Goal: Task Accomplishment & Management: Use online tool/utility

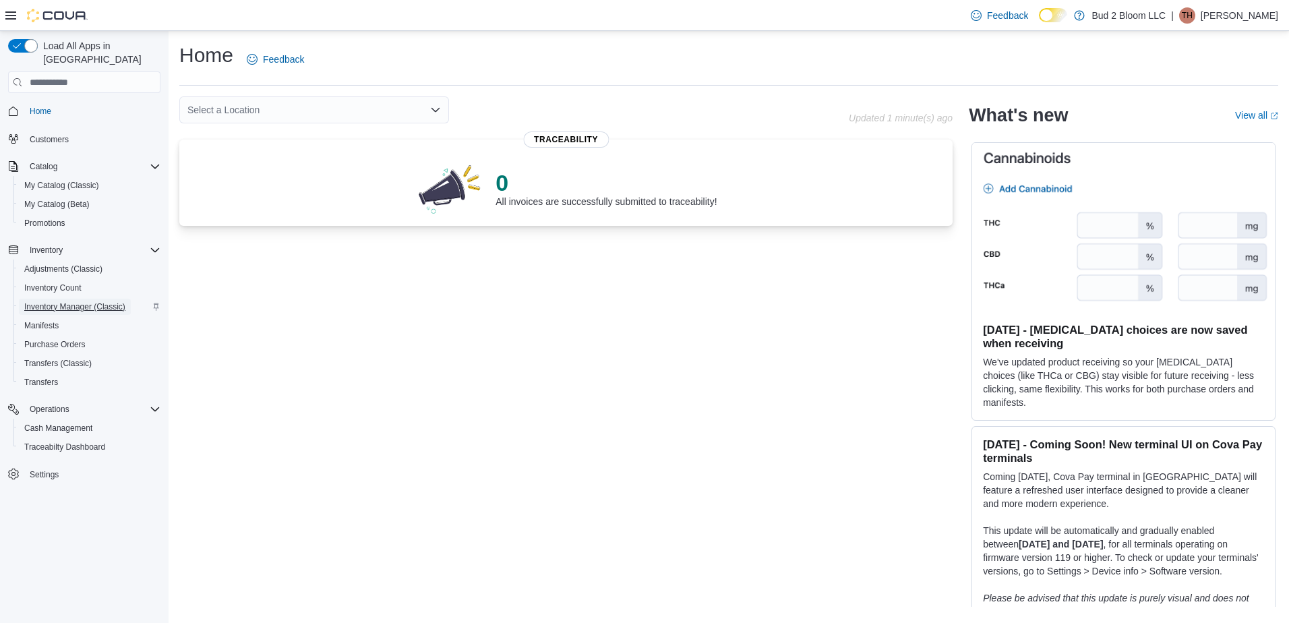
click at [107, 301] on span "Inventory Manager (Classic)" at bounding box center [74, 306] width 101 height 11
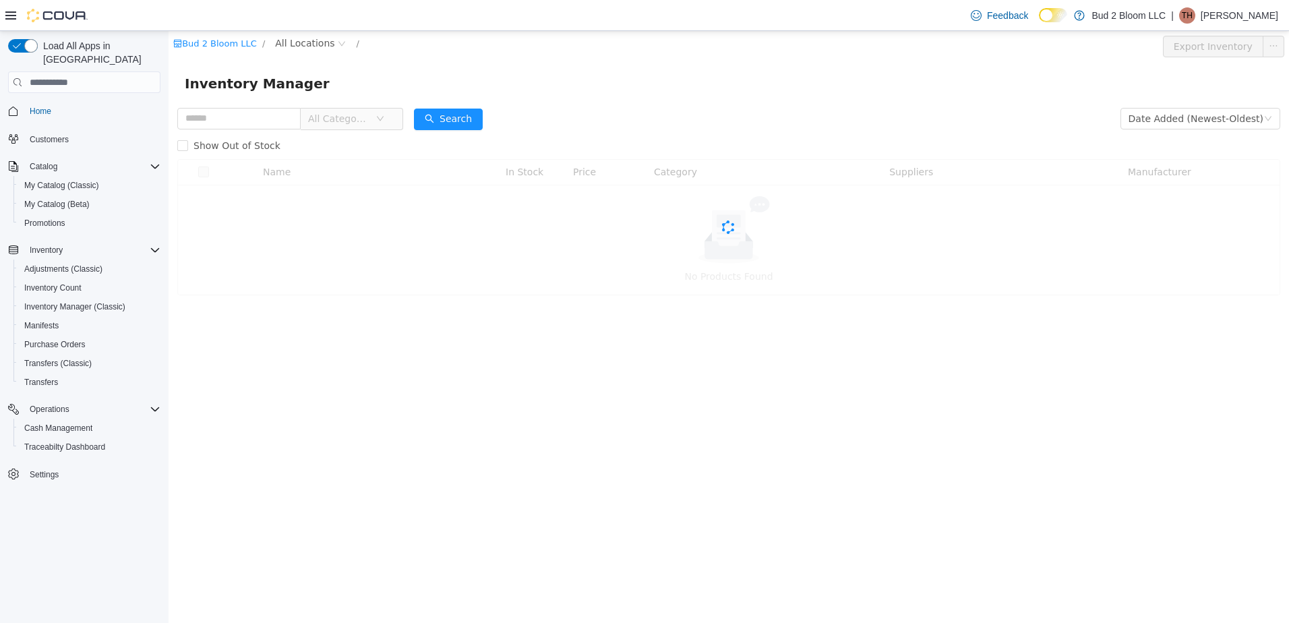
click at [203, 103] on div "Inventory Manager" at bounding box center [729, 83] width 1121 height 43
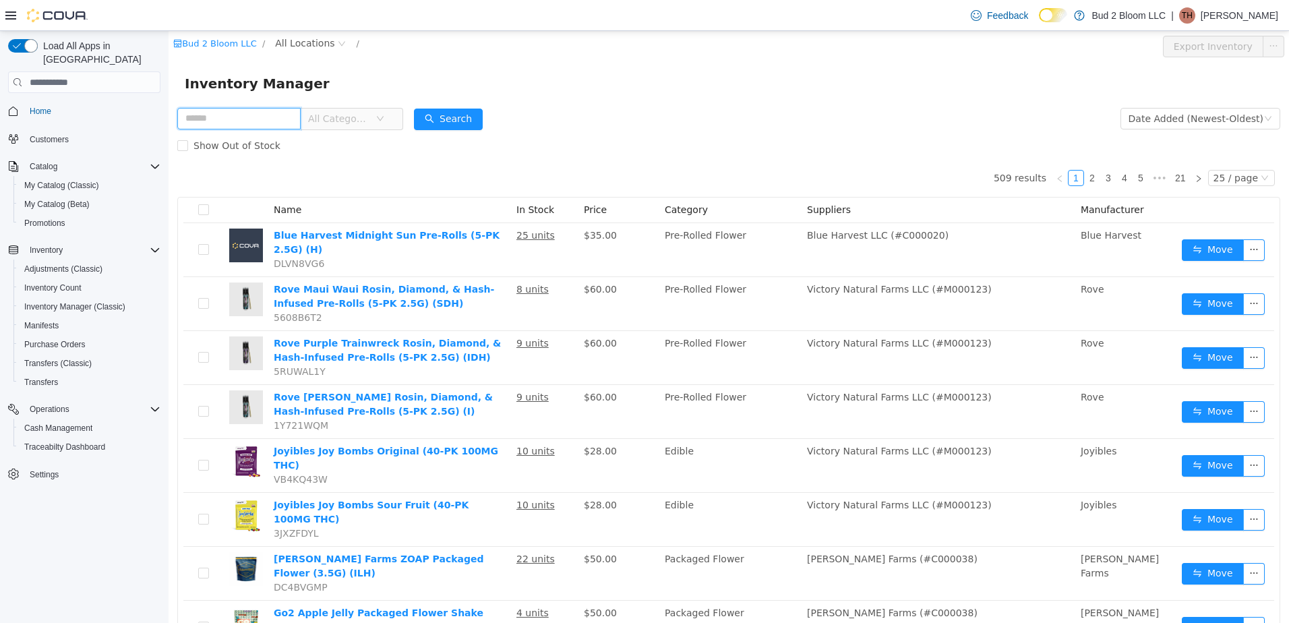
click at [205, 118] on input "text" at bounding box center [238, 119] width 123 height 22
type input "**********"
click at [464, 119] on button "Search" at bounding box center [461, 120] width 69 height 22
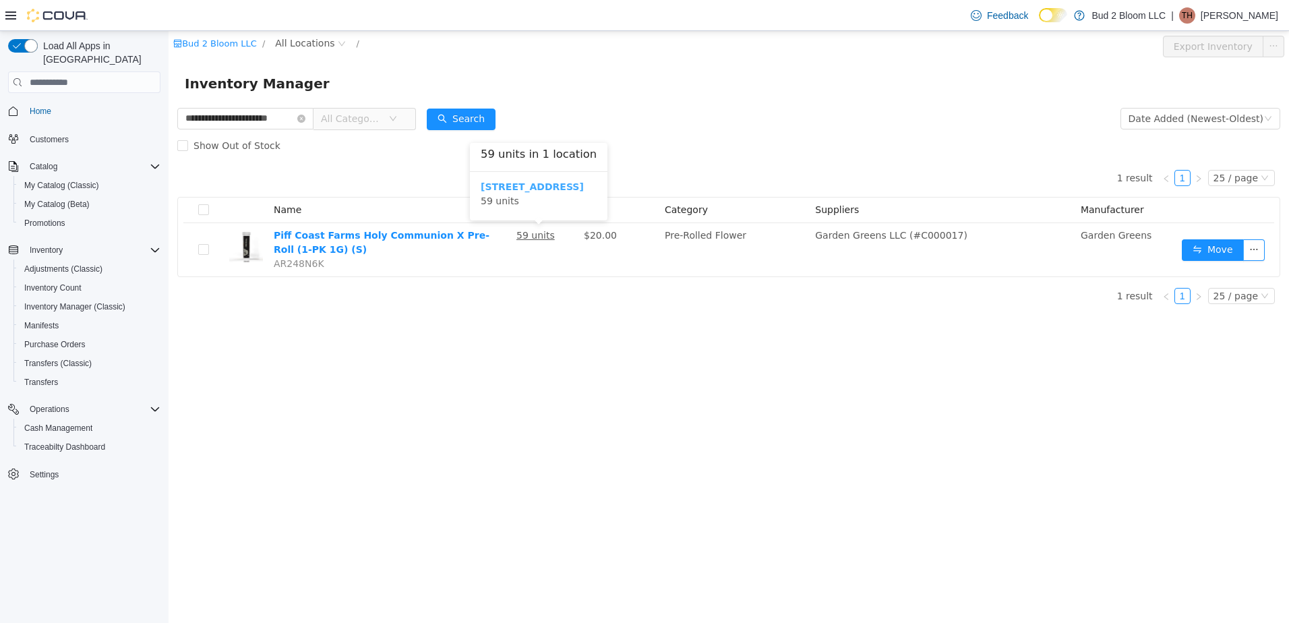
click at [523, 182] on b "[STREET_ADDRESS]" at bounding box center [532, 186] width 103 height 11
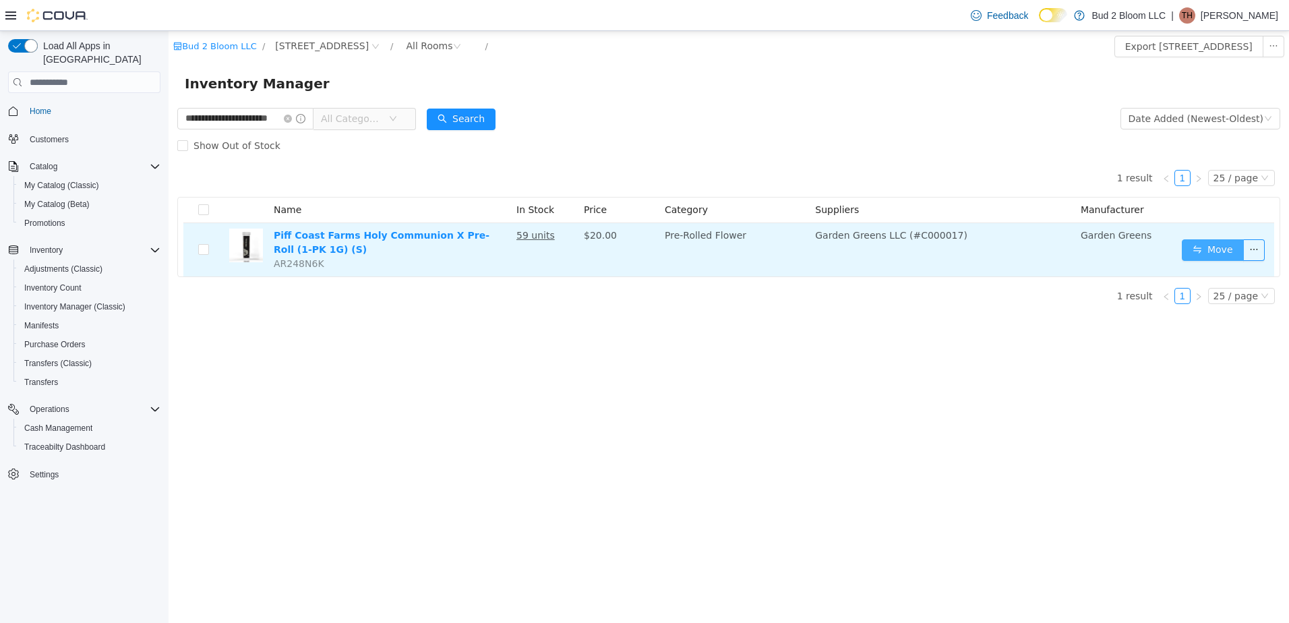
click at [1221, 256] on button "Move" at bounding box center [1213, 250] width 62 height 22
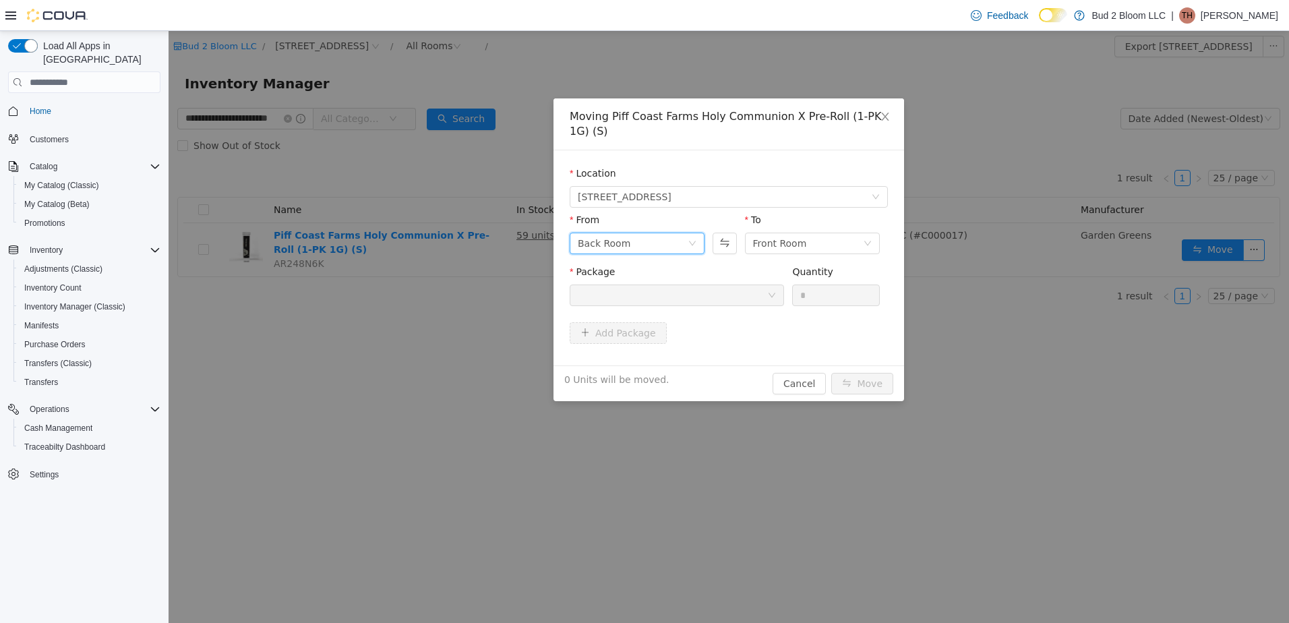
click at [642, 249] on div "Back Room" at bounding box center [633, 243] width 110 height 20
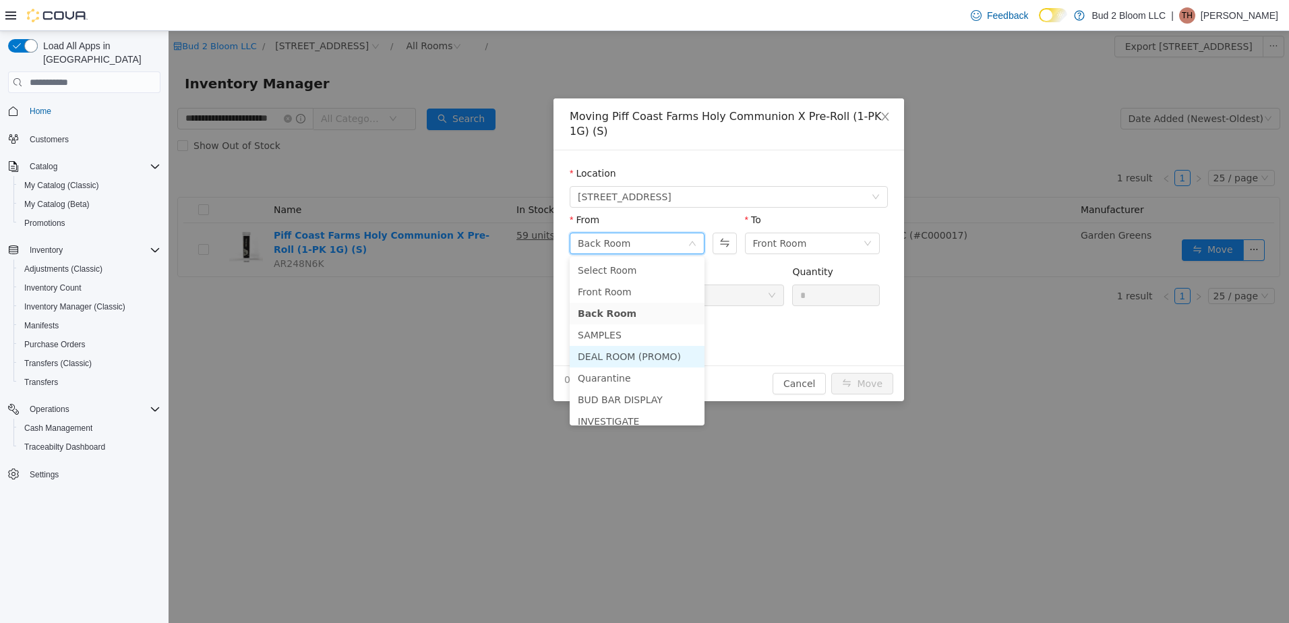
click at [630, 356] on li "DEAL ROOM (PROMO)" at bounding box center [637, 357] width 135 height 22
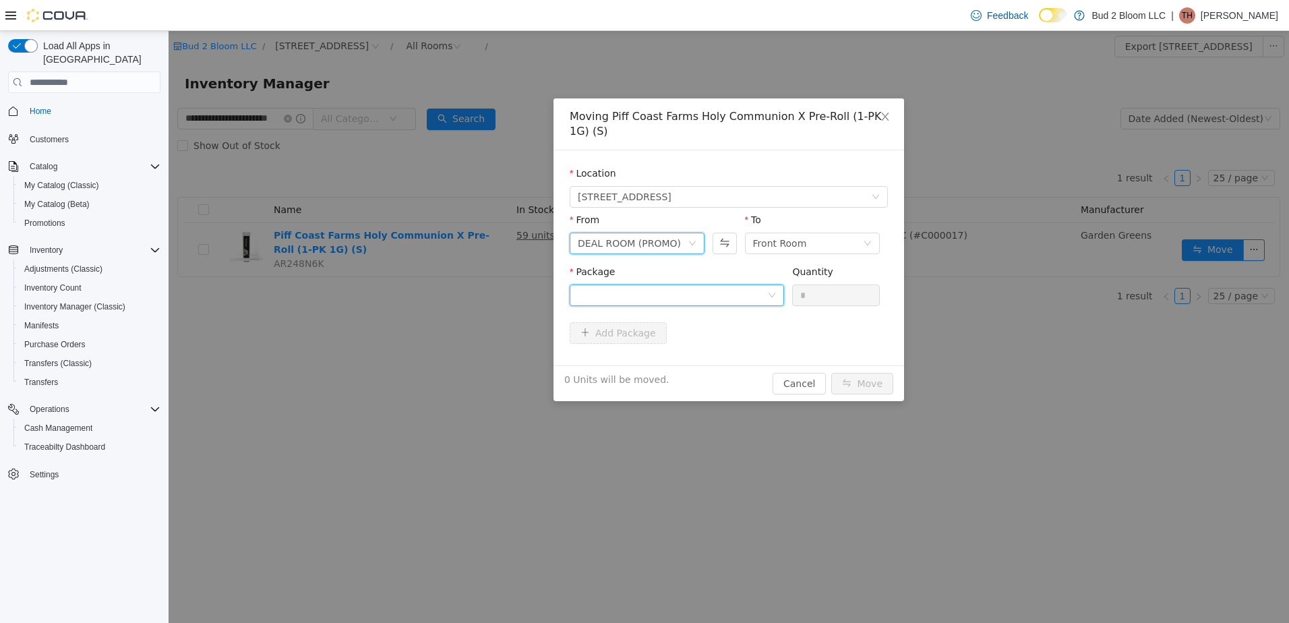
click at [679, 289] on div at bounding box center [672, 295] width 189 height 20
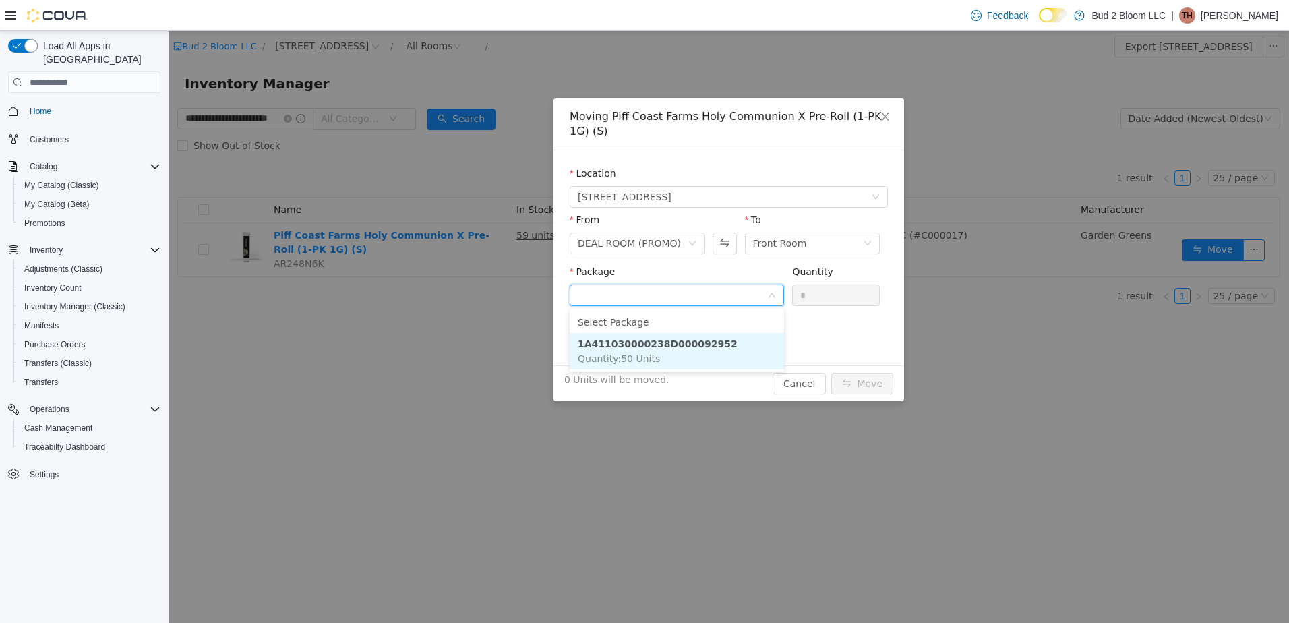
click at [666, 357] on li "1A411030000238D000092952 Quantity : 50 Units" at bounding box center [677, 351] width 214 height 36
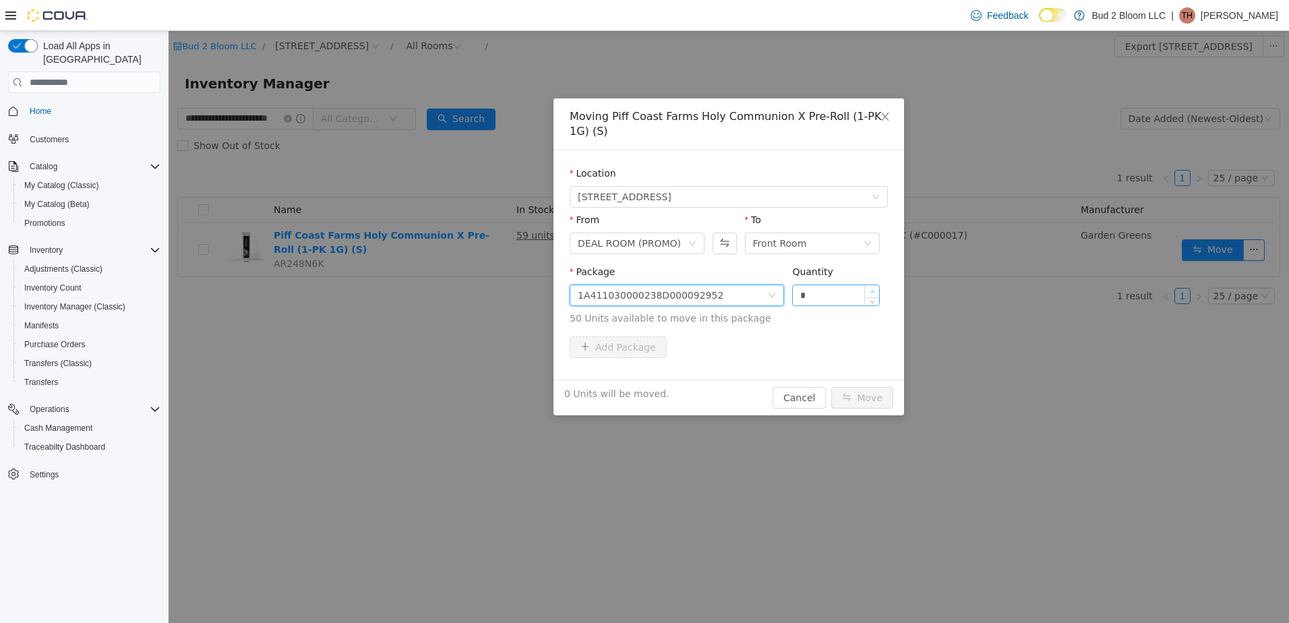
type input "*"
click at [873, 292] on icon "icon: up" at bounding box center [872, 292] width 5 height 5
click at [850, 391] on button "Move" at bounding box center [862, 398] width 62 height 22
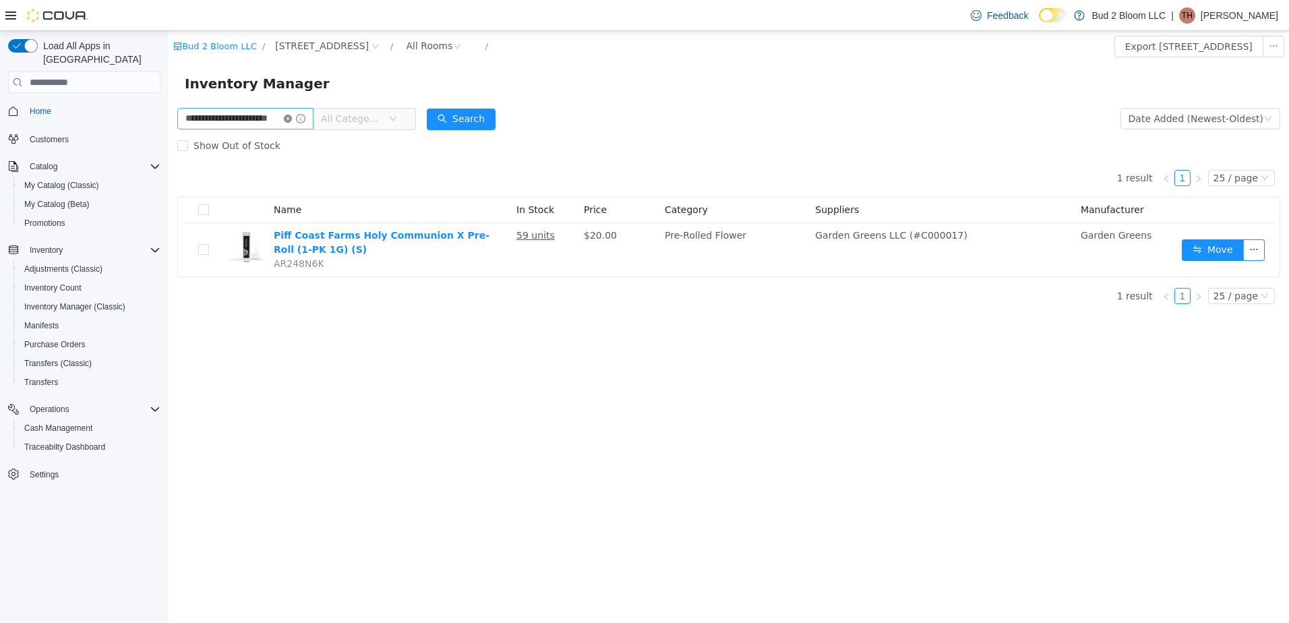
click at [292, 117] on icon "icon: close-circle" at bounding box center [288, 119] width 8 height 8
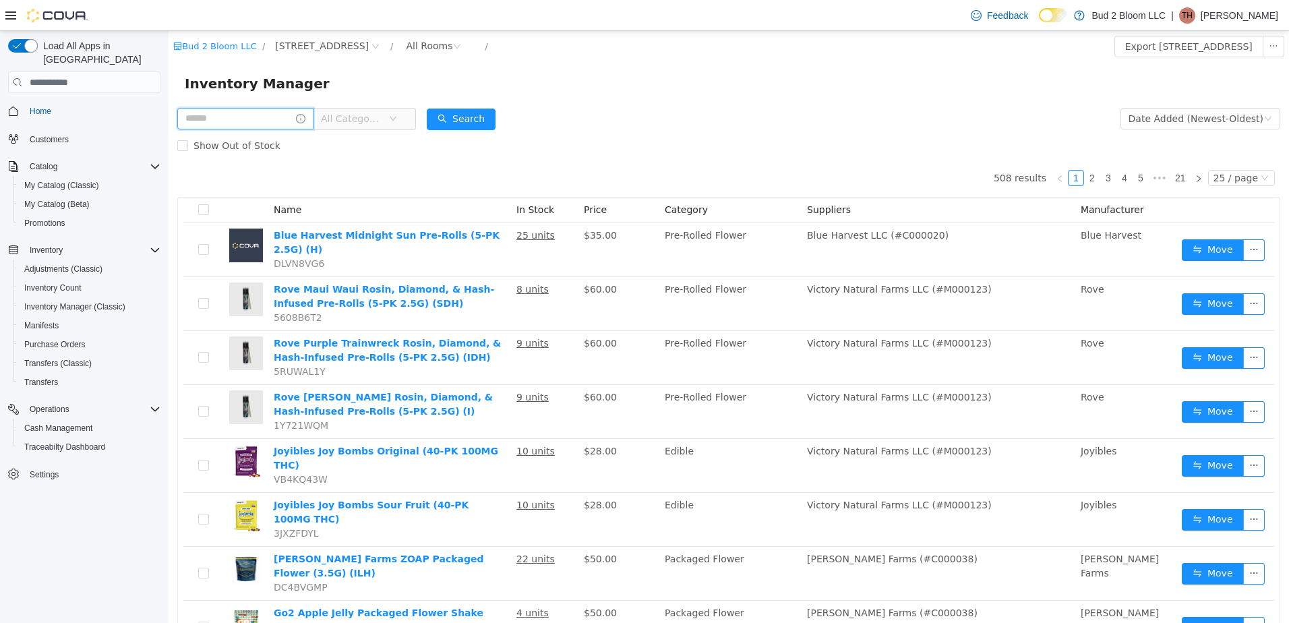
click at [270, 120] on input "text" at bounding box center [245, 119] width 136 height 22
click at [218, 118] on input "text" at bounding box center [245, 119] width 136 height 22
type input "**********"
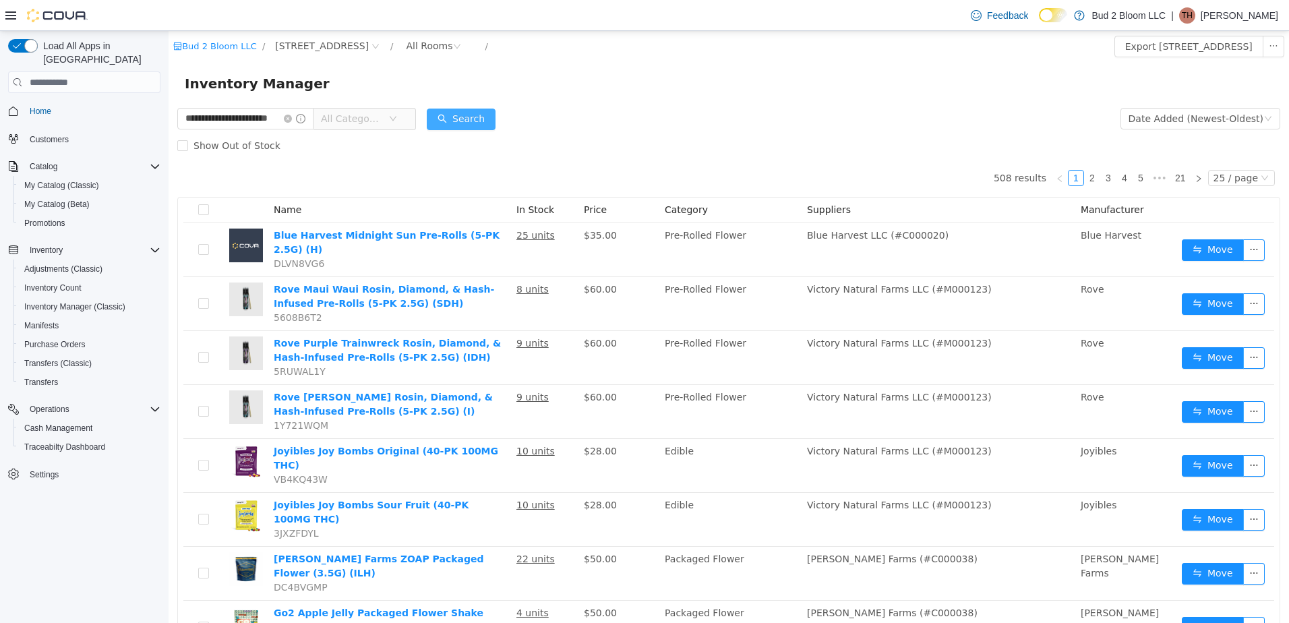
click at [457, 113] on button "Search" at bounding box center [461, 120] width 69 height 22
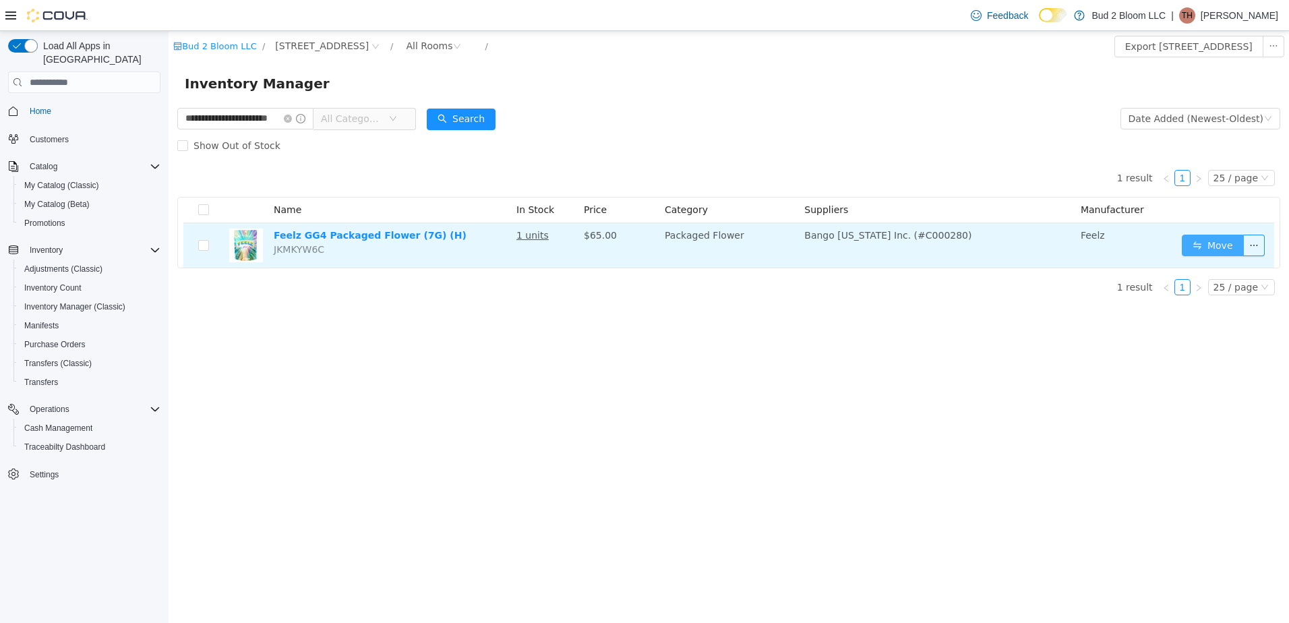
click at [1216, 247] on button "Move" at bounding box center [1213, 246] width 62 height 22
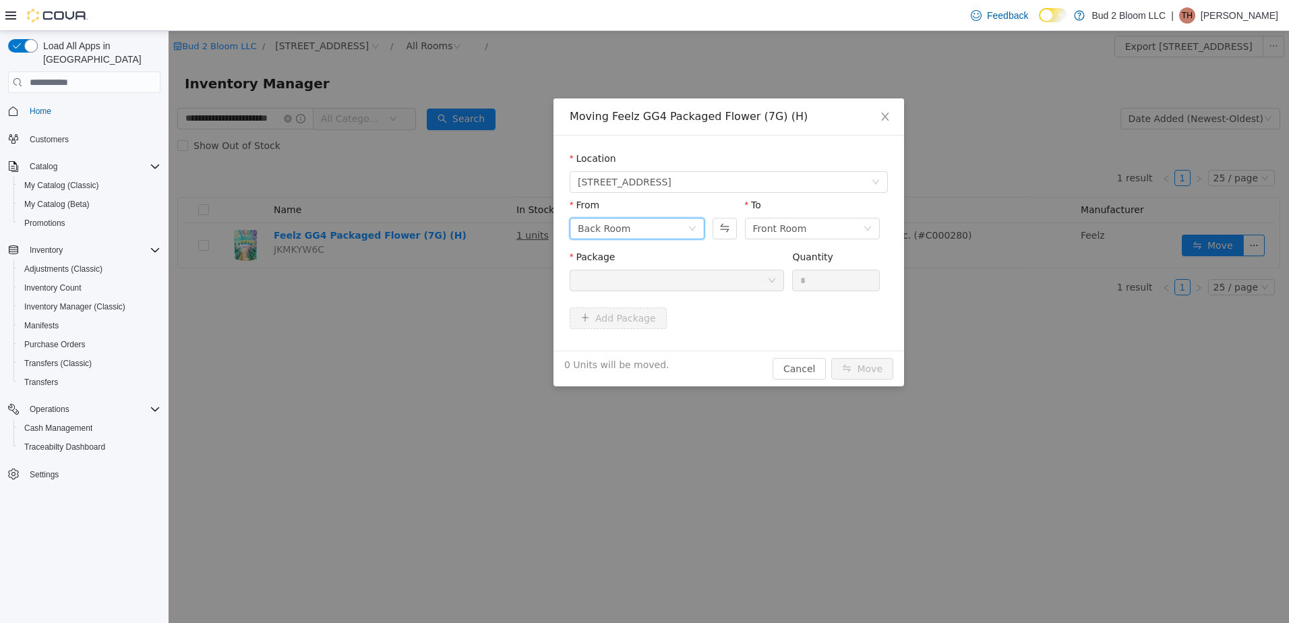
click at [610, 225] on div "Back Room" at bounding box center [604, 228] width 53 height 20
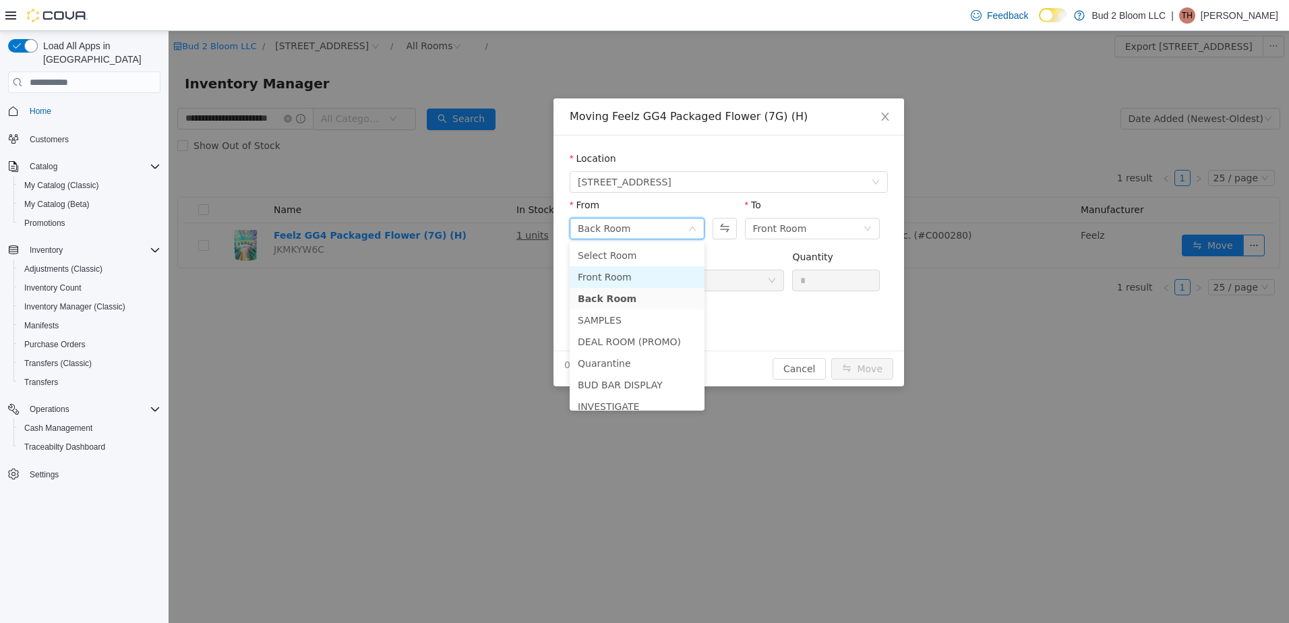
click at [617, 276] on li "Front Room" at bounding box center [637, 277] width 135 height 22
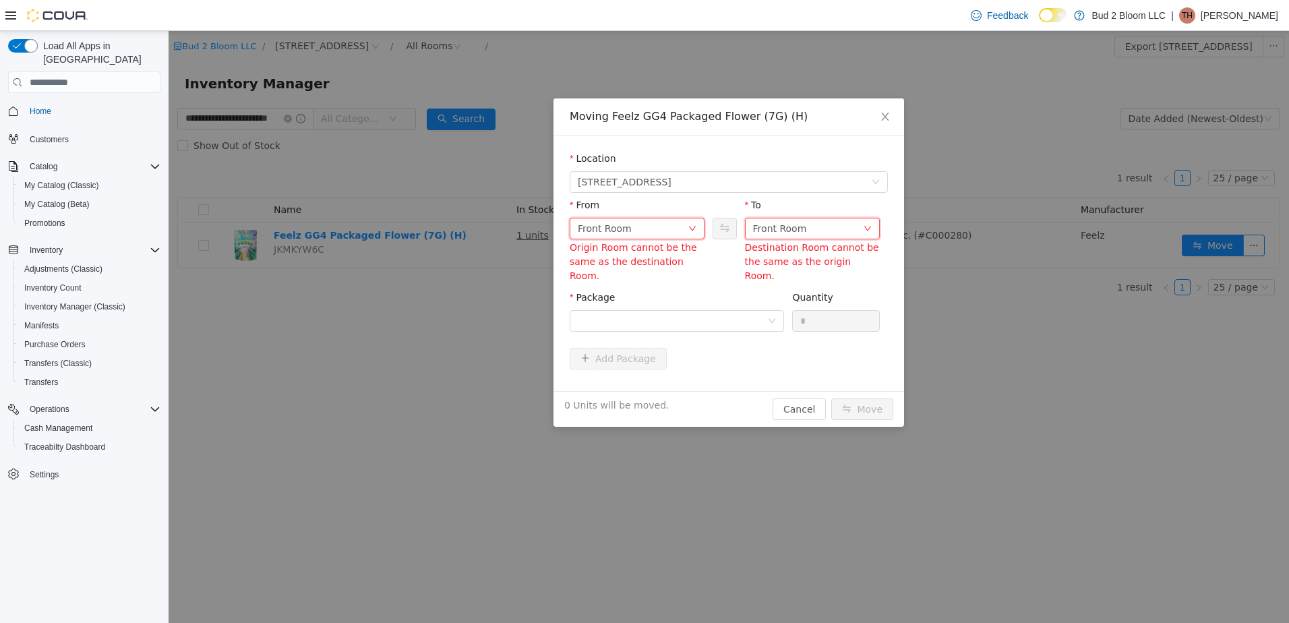
click at [784, 234] on div "Front Room" at bounding box center [780, 228] width 54 height 20
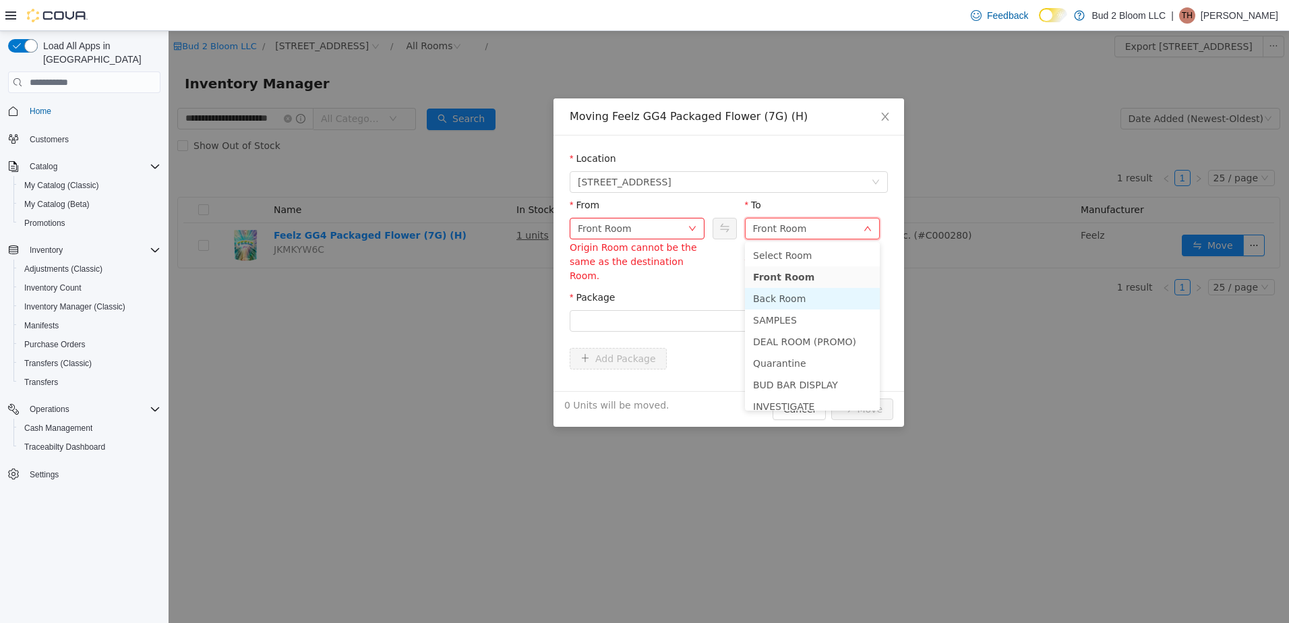
click at [787, 299] on li "Back Room" at bounding box center [812, 299] width 135 height 22
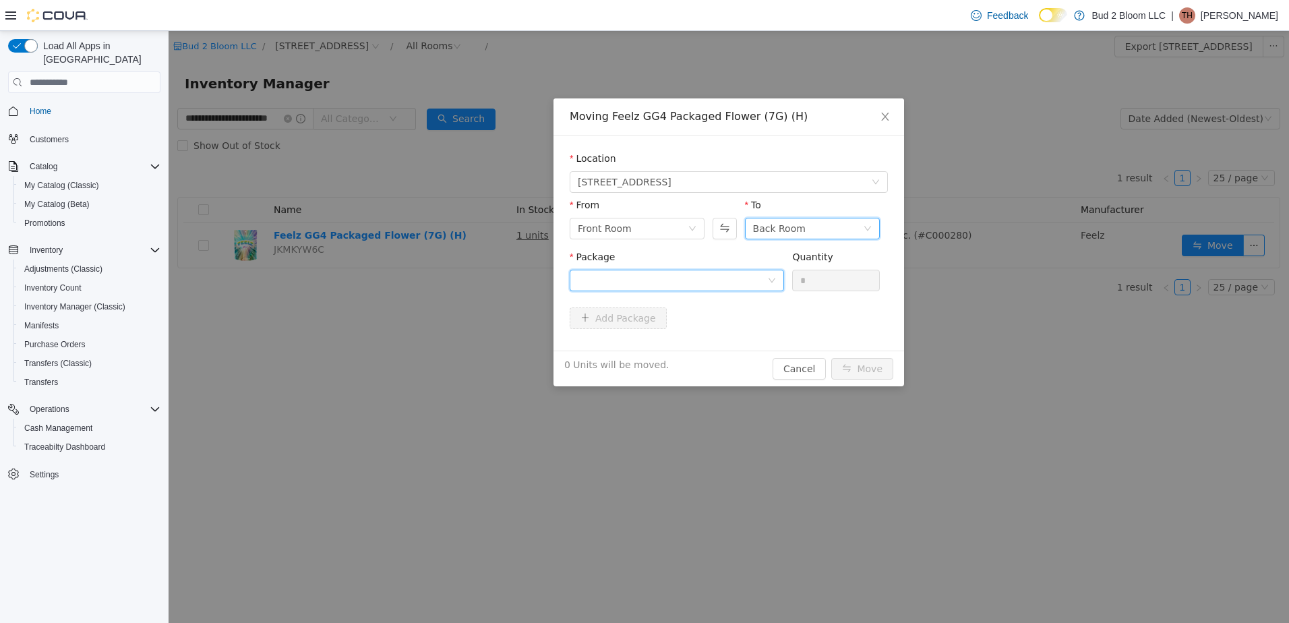
click at [675, 276] on div at bounding box center [672, 280] width 189 height 20
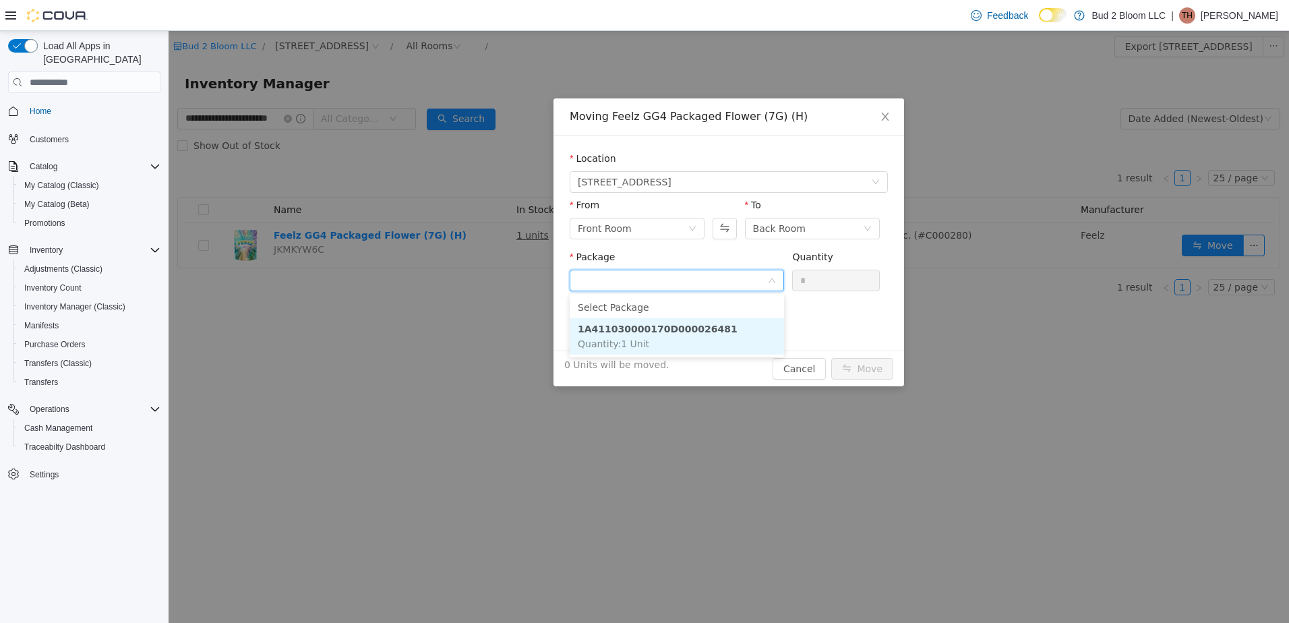
click at [676, 336] on li "1A411030000170D000026481 Quantity : 1 Unit" at bounding box center [677, 336] width 214 height 36
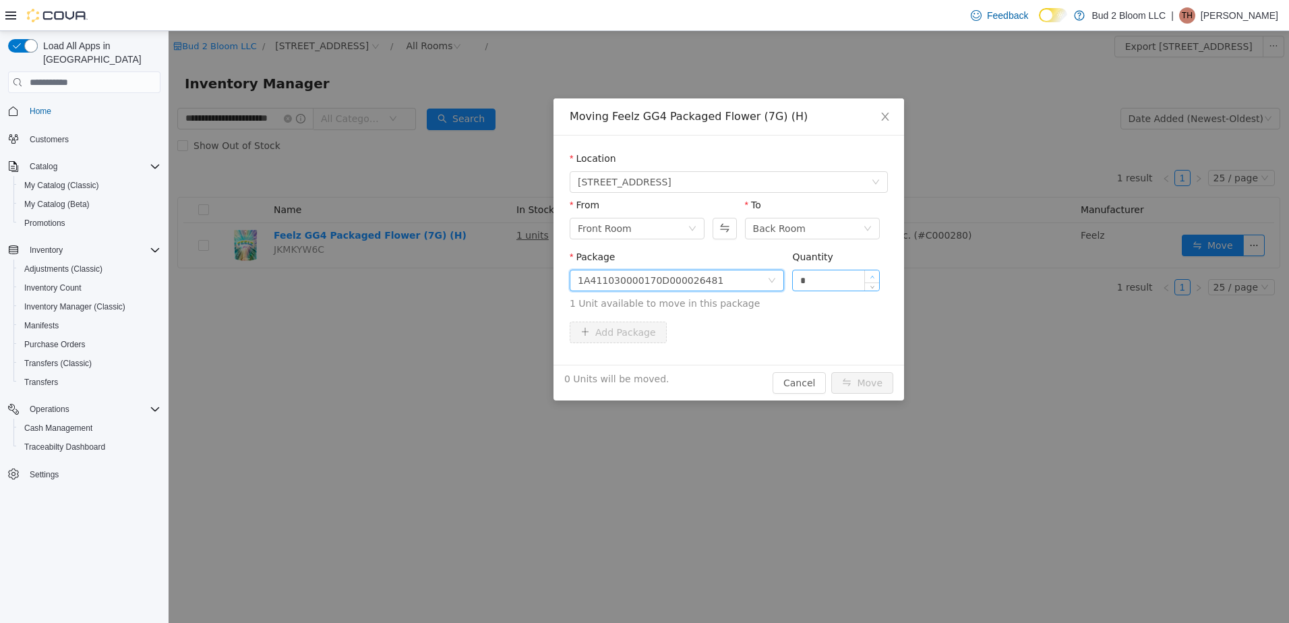
type input "*"
click at [873, 273] on span "Increase Value" at bounding box center [872, 276] width 14 height 12
click at [874, 376] on button "Move" at bounding box center [862, 383] width 62 height 22
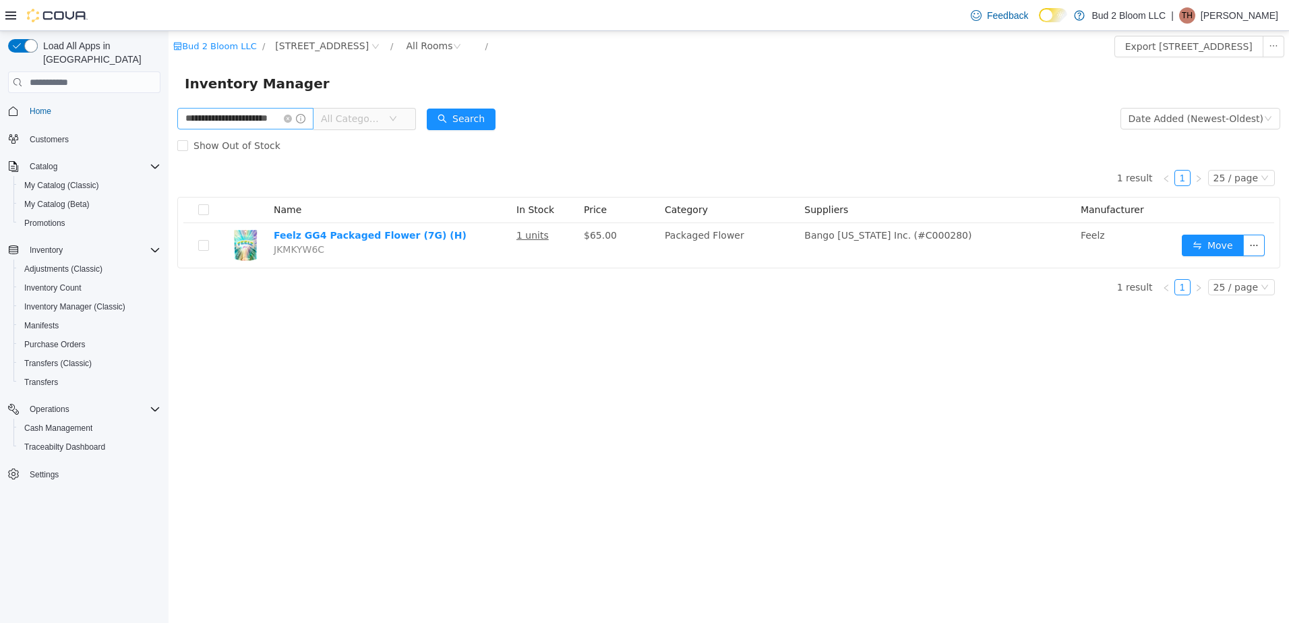
drag, startPoint x: 298, startPoint y: 118, endPoint x: 289, endPoint y: 108, distance: 13.4
click at [292, 117] on icon "icon: close-circle" at bounding box center [288, 119] width 8 height 8
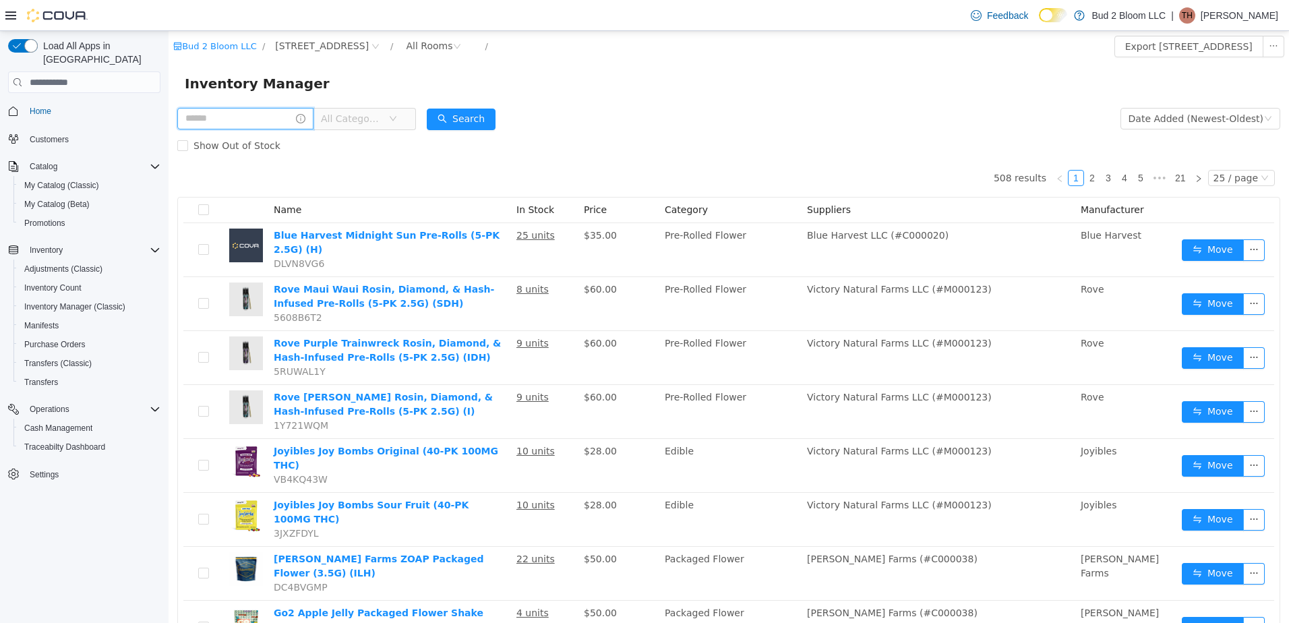
click at [266, 114] on input "text" at bounding box center [245, 119] width 136 height 22
type input "**********"
click at [476, 120] on button "Search" at bounding box center [461, 120] width 69 height 22
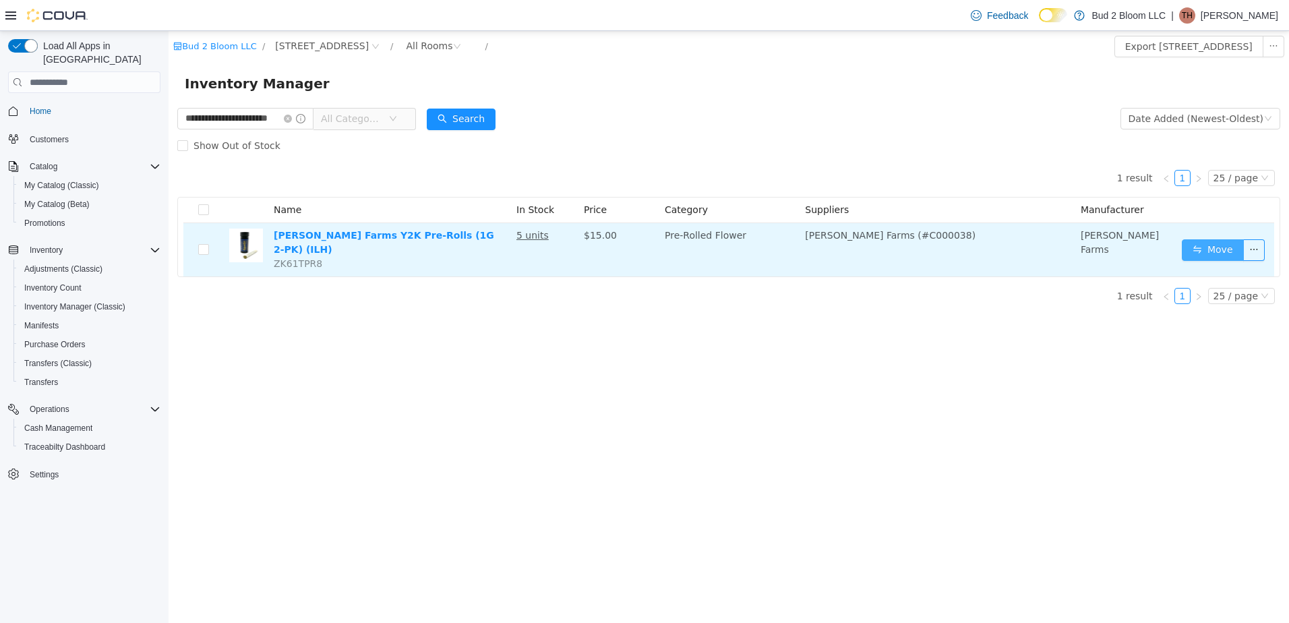
click at [1220, 247] on button "Move" at bounding box center [1213, 250] width 62 height 22
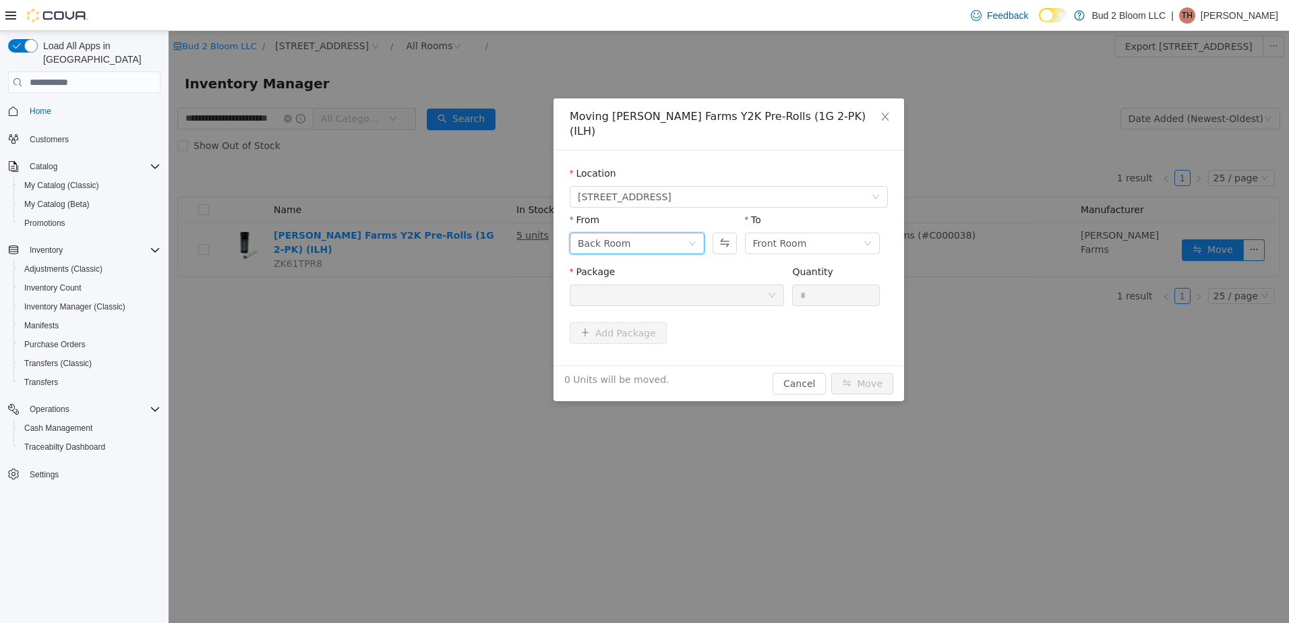
click at [654, 233] on div "Back Room" at bounding box center [633, 243] width 110 height 20
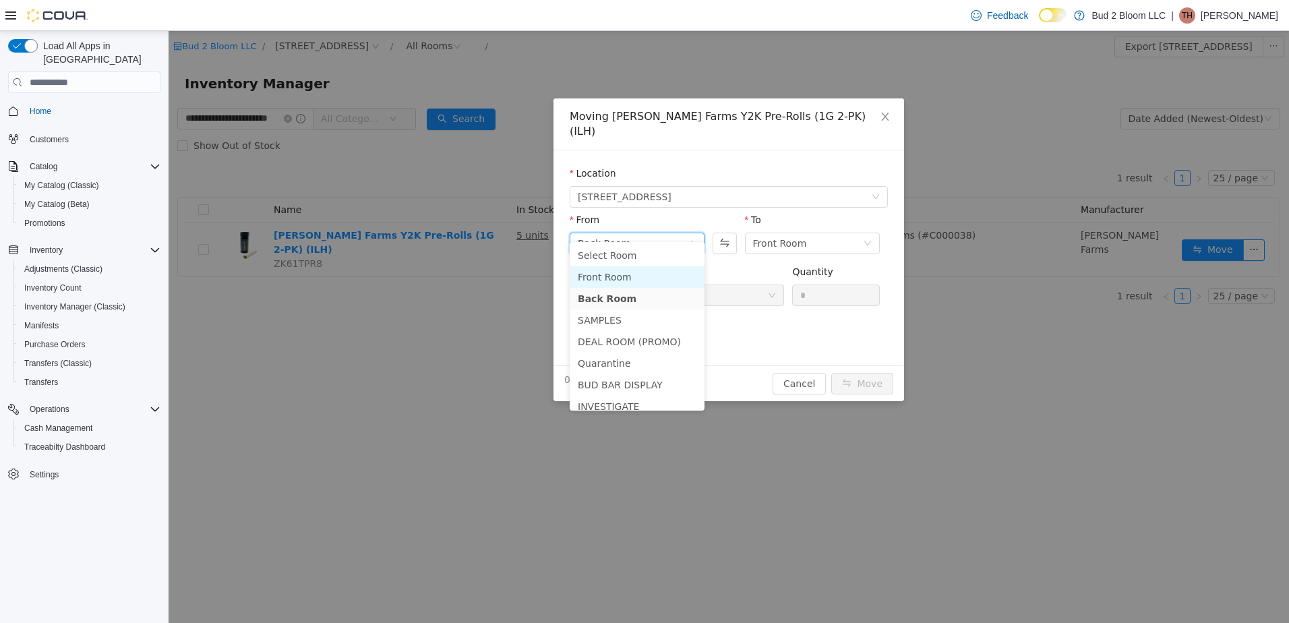
drag, startPoint x: 622, startPoint y: 276, endPoint x: 651, endPoint y: 270, distance: 29.6
click at [622, 276] on li "Front Room" at bounding box center [637, 277] width 135 height 22
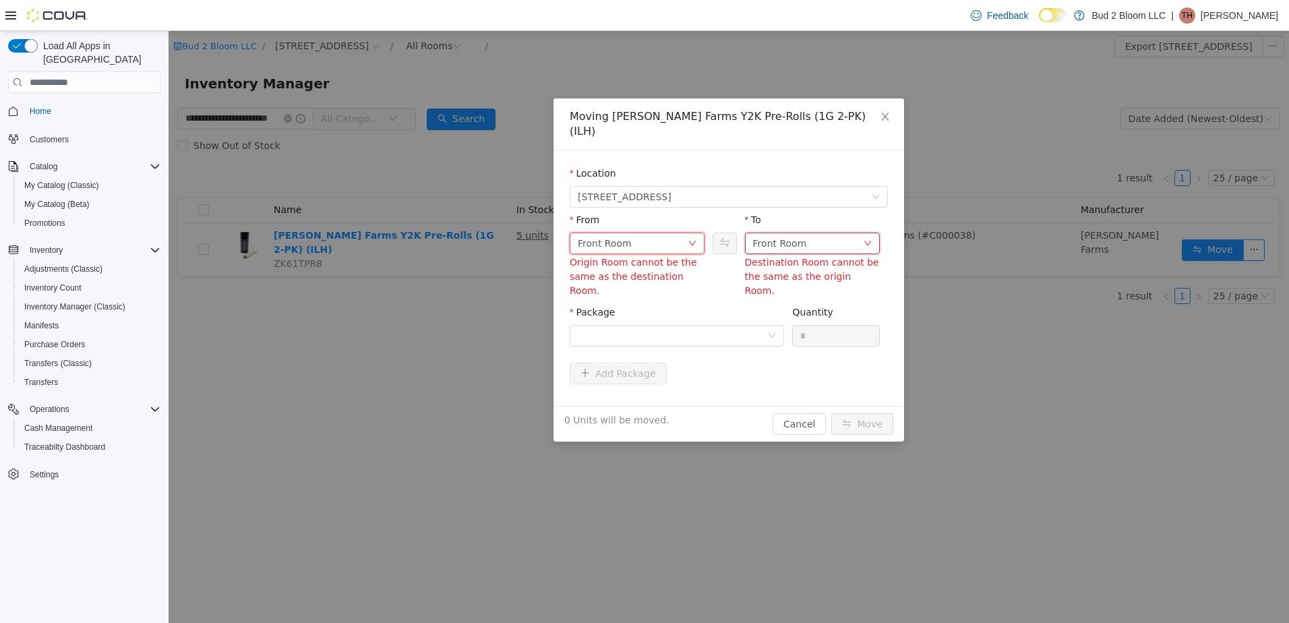
click at [759, 233] on div "Front Room" at bounding box center [780, 243] width 54 height 20
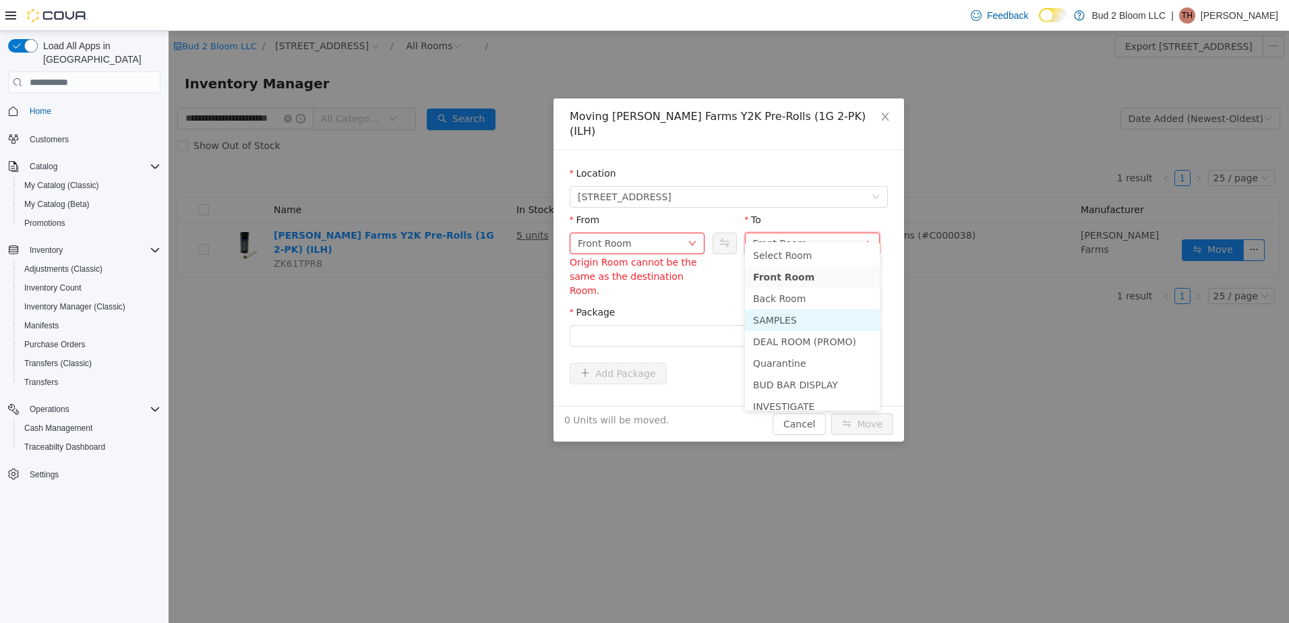
click at [779, 322] on li "SAMPLES" at bounding box center [812, 320] width 135 height 22
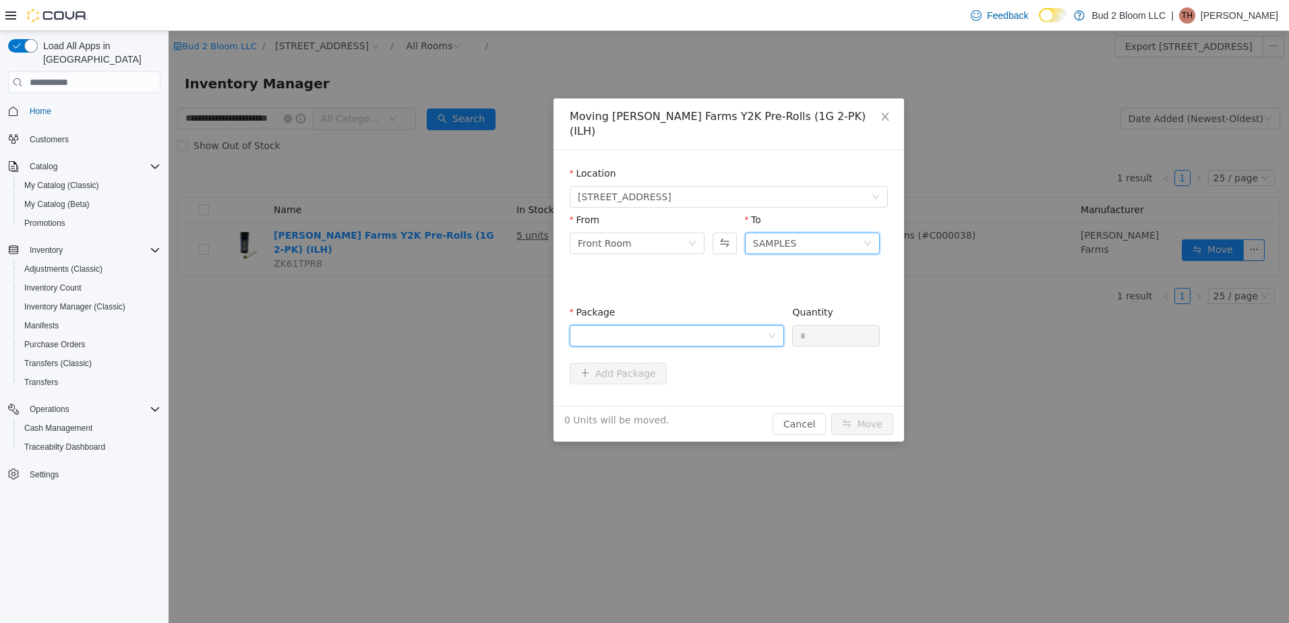
click at [711, 313] on form "Location [STREET_ADDRESS] From Front Room Origin Room cannot be the same as the…" at bounding box center [729, 278] width 318 height 223
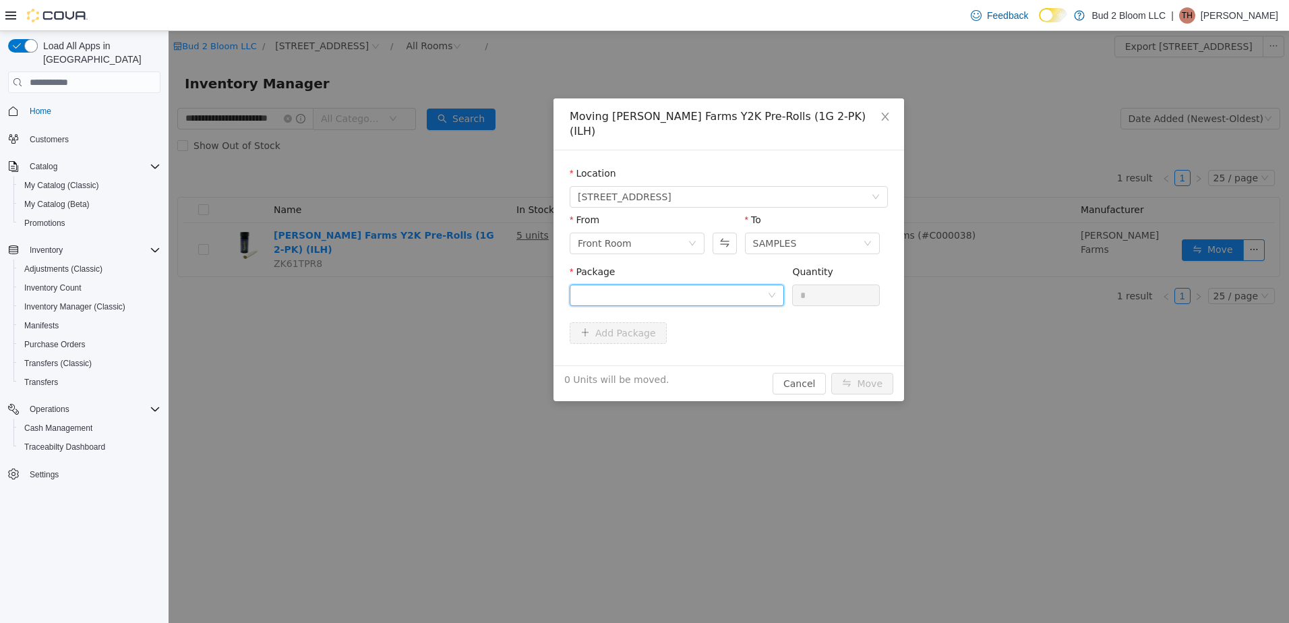
click at [693, 285] on div at bounding box center [672, 295] width 189 height 20
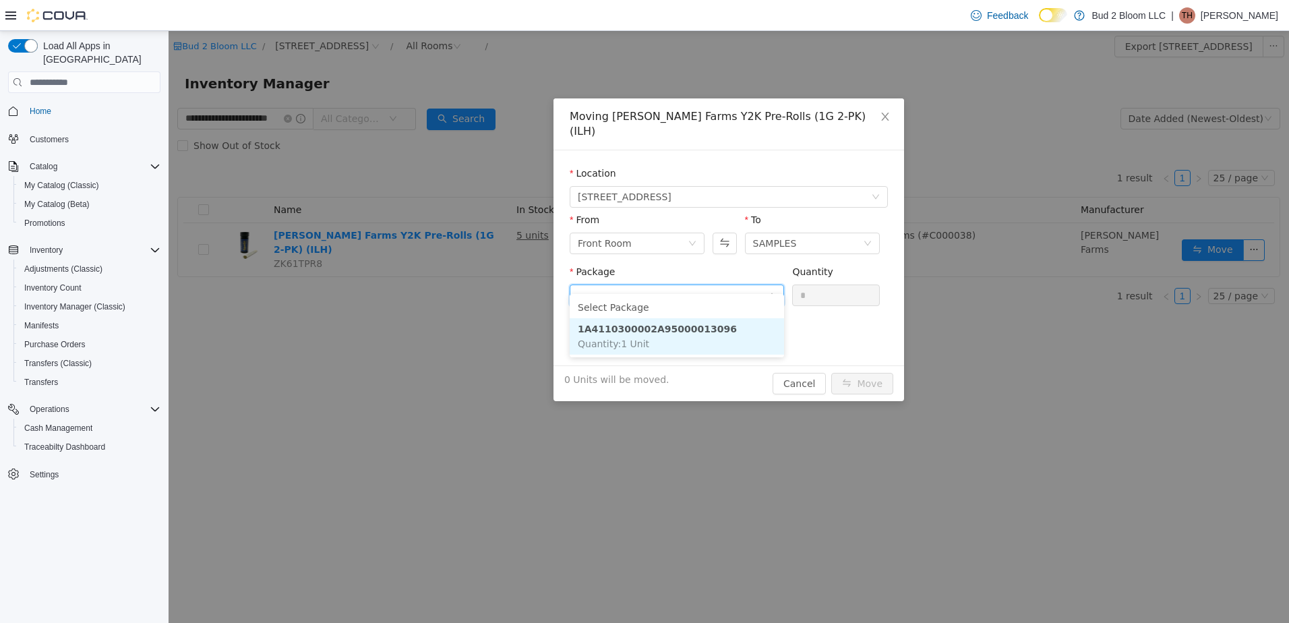
click at [699, 338] on li "1A4110300002A95000013096 Quantity : 1 Unit" at bounding box center [677, 336] width 214 height 36
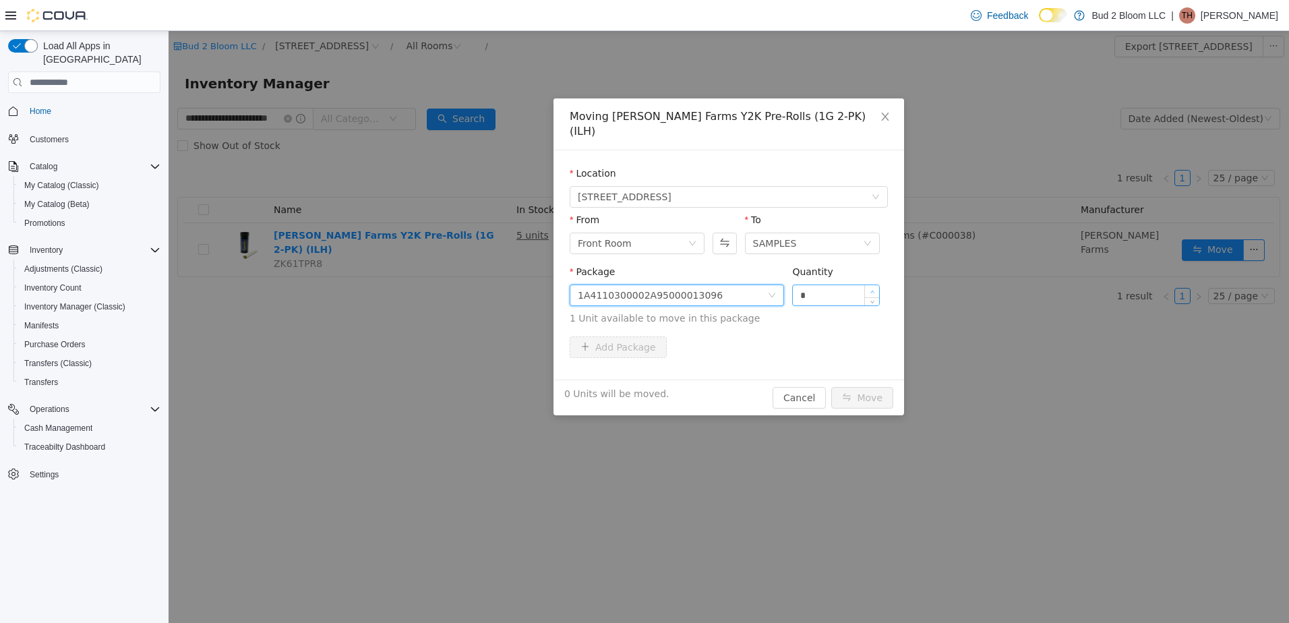
type input "*"
click at [875, 285] on span "Increase Value" at bounding box center [872, 291] width 14 height 12
click at [855, 387] on button "Move" at bounding box center [862, 398] width 62 height 22
